Goal: Entertainment & Leisure: Consume media (video, audio)

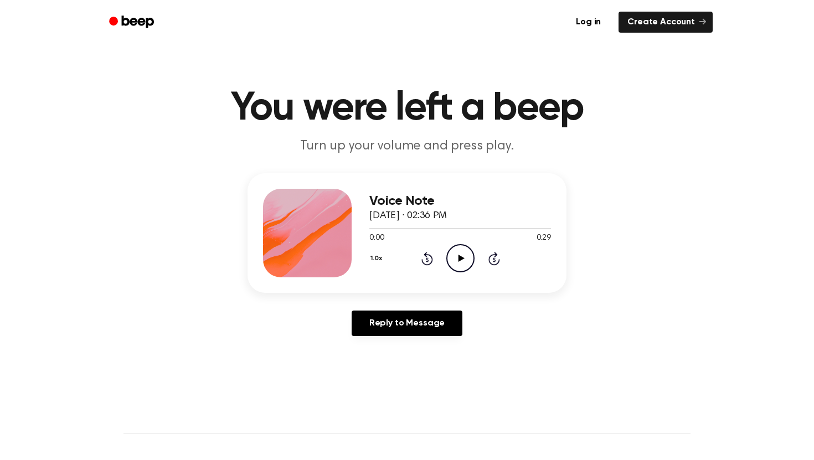
click at [461, 264] on icon "Play Audio" at bounding box center [460, 258] width 28 height 28
click at [463, 257] on icon at bounding box center [461, 258] width 6 height 7
click at [454, 256] on icon "Play Audio" at bounding box center [460, 258] width 28 height 28
click at [461, 259] on icon at bounding box center [461, 258] width 6 height 7
click at [461, 255] on icon "Play Audio" at bounding box center [460, 258] width 28 height 28
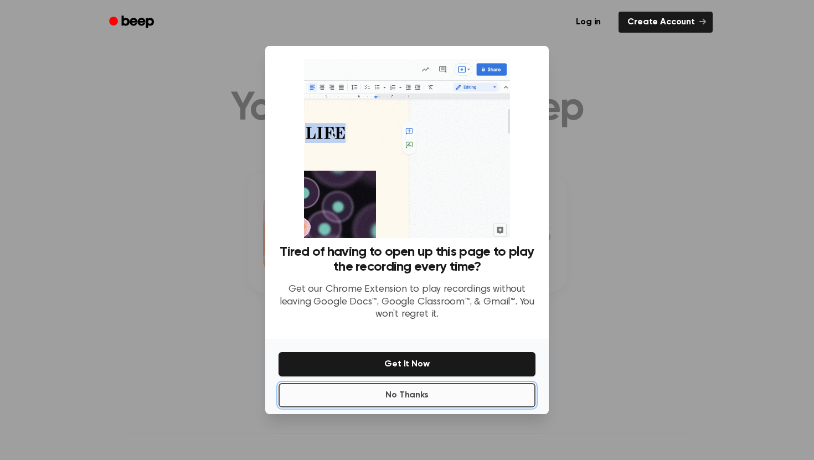
click at [409, 394] on button "No Thanks" at bounding box center [407, 395] width 257 height 24
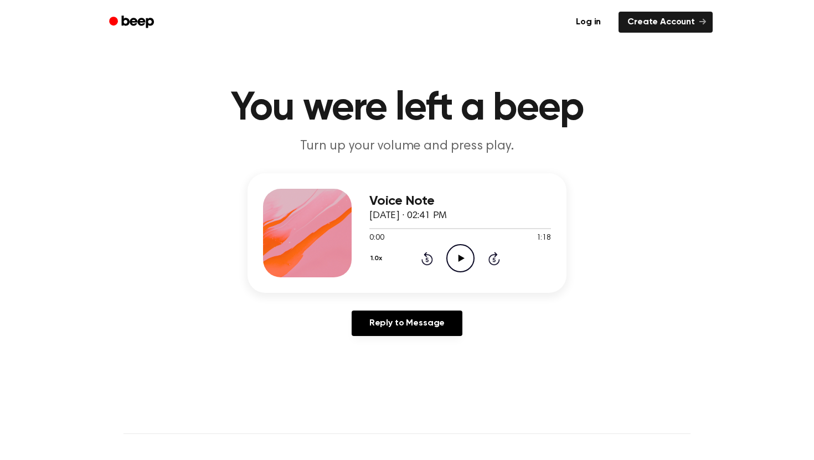
click at [453, 259] on icon "Play Audio" at bounding box center [460, 258] width 28 height 28
click at [457, 255] on icon "Play Audio" at bounding box center [460, 258] width 28 height 28
click at [454, 260] on icon "Play Audio" at bounding box center [460, 258] width 28 height 28
click at [460, 266] on icon "Play Audio" at bounding box center [460, 258] width 28 height 28
